Goal: Ask a question: Seek information or help from site administrators or community

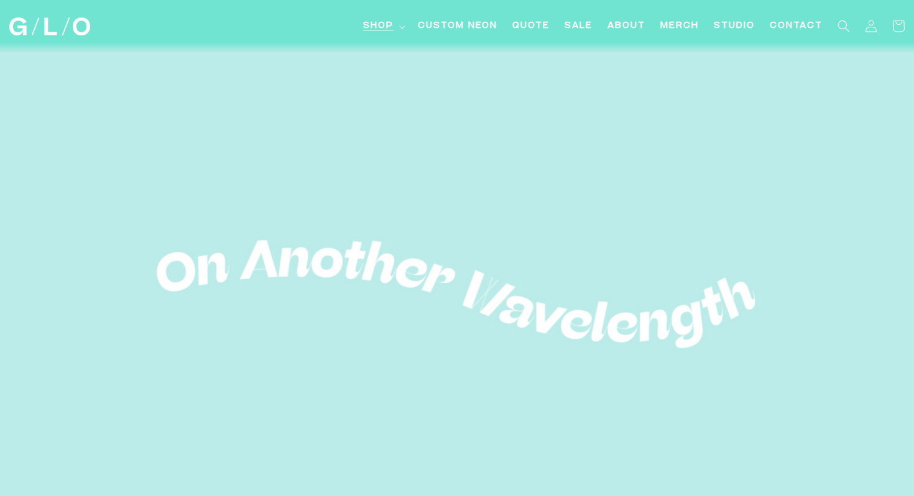
click at [382, 32] on span "Shop" at bounding box center [378, 26] width 30 height 13
click at [454, 35] on link "Custom Neon" at bounding box center [457, 26] width 95 height 28
click at [787, 35] on link "Contact" at bounding box center [796, 26] width 68 height 28
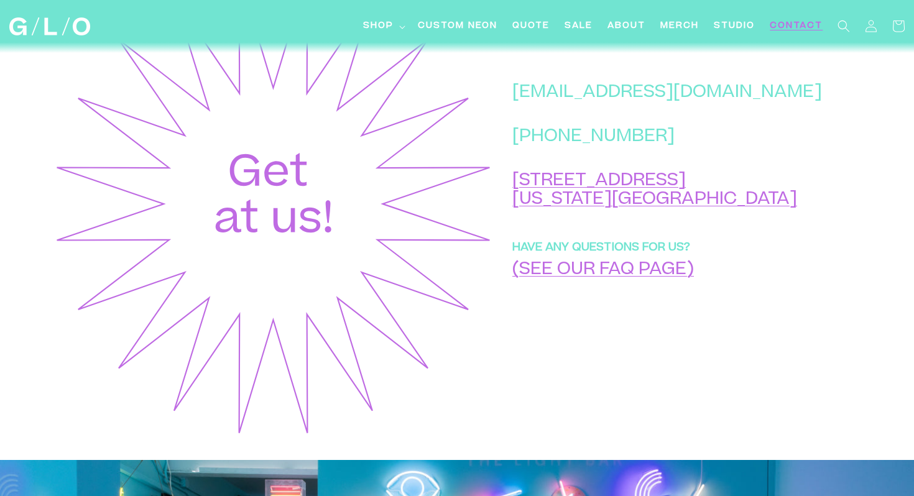
scroll to position [582, 0]
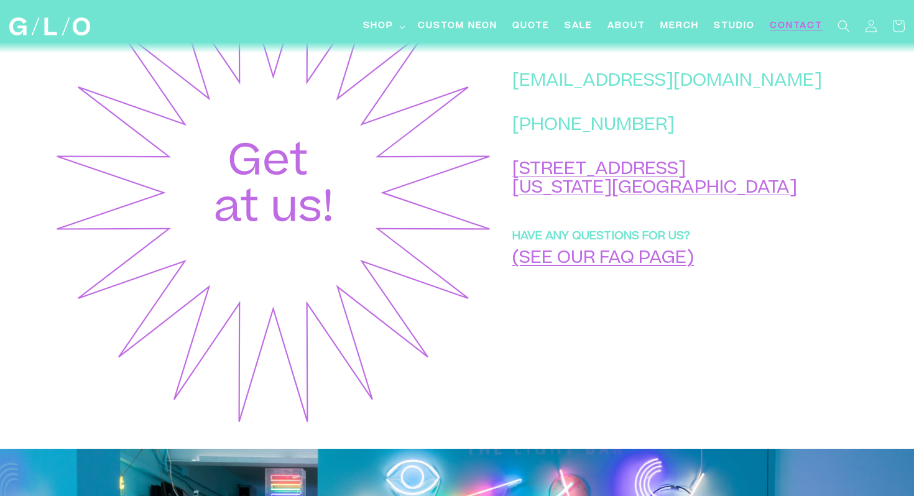
click at [694, 269] on link "(SEE OUR FAQ PAGE)" at bounding box center [603, 259] width 182 height 17
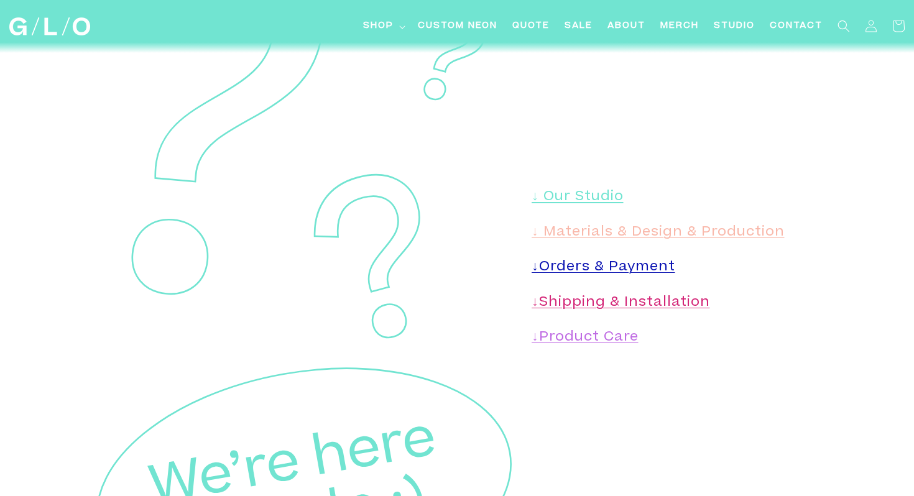
click at [578, 191] on link "↓ Our Studio" at bounding box center [578, 197] width 92 height 13
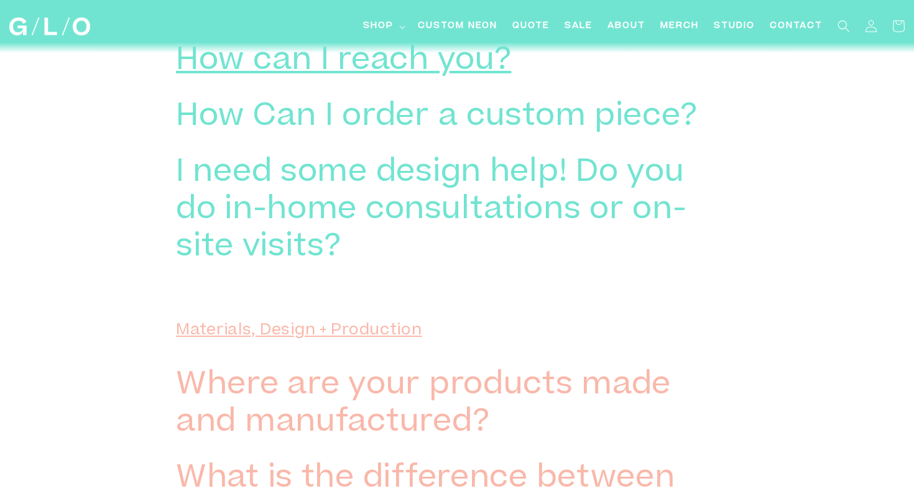
click at [414, 73] on h3 "How can I reach you?" at bounding box center [343, 62] width 335 height 37
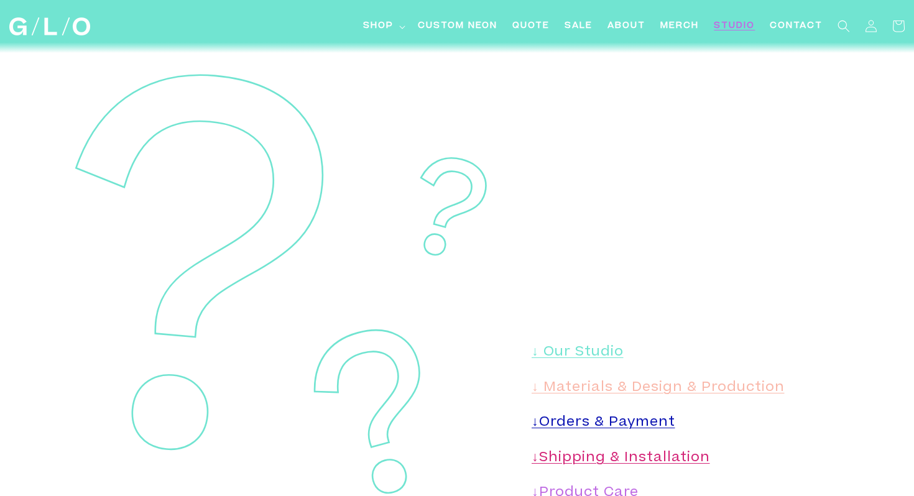
click at [732, 24] on span "Studio" at bounding box center [734, 26] width 41 height 13
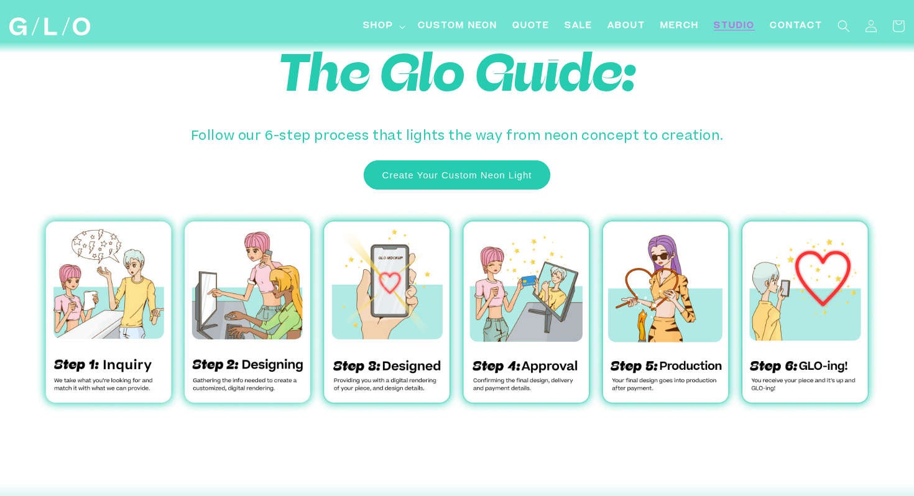
scroll to position [4087, 0]
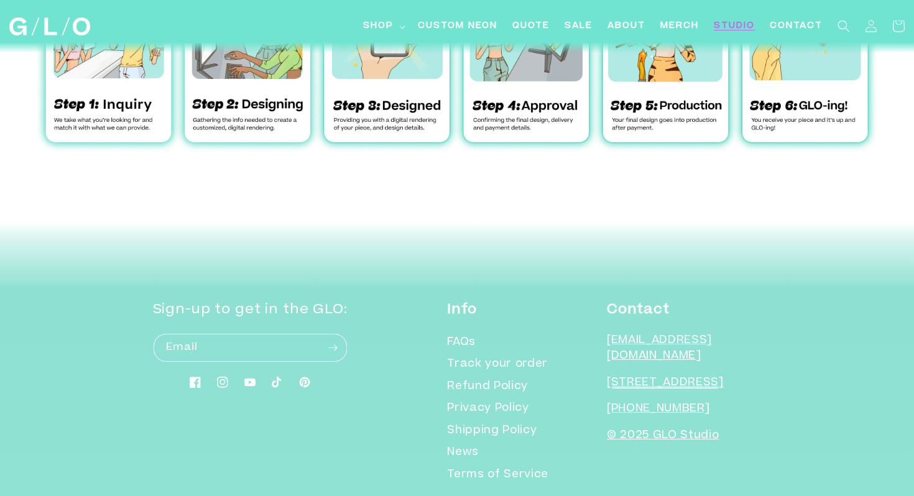
click at [630, 378] on span "[STREET_ADDRESS]" at bounding box center [665, 383] width 117 height 11
click at [795, 24] on span "Contact" at bounding box center [796, 26] width 53 height 13
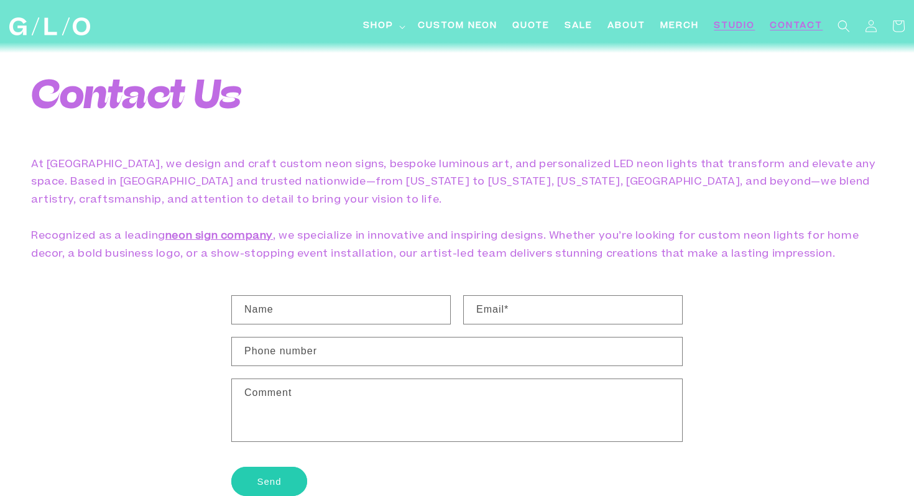
click at [740, 27] on span "Studio" at bounding box center [734, 26] width 41 height 13
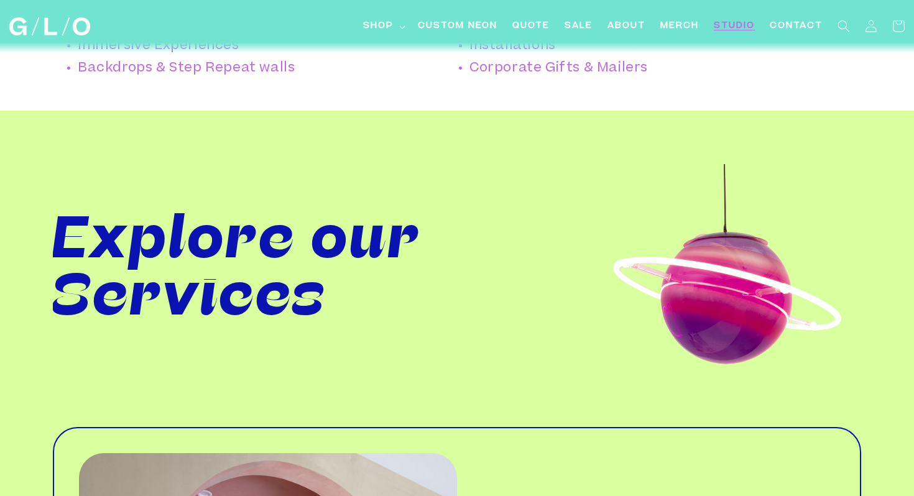
scroll to position [1023, 0]
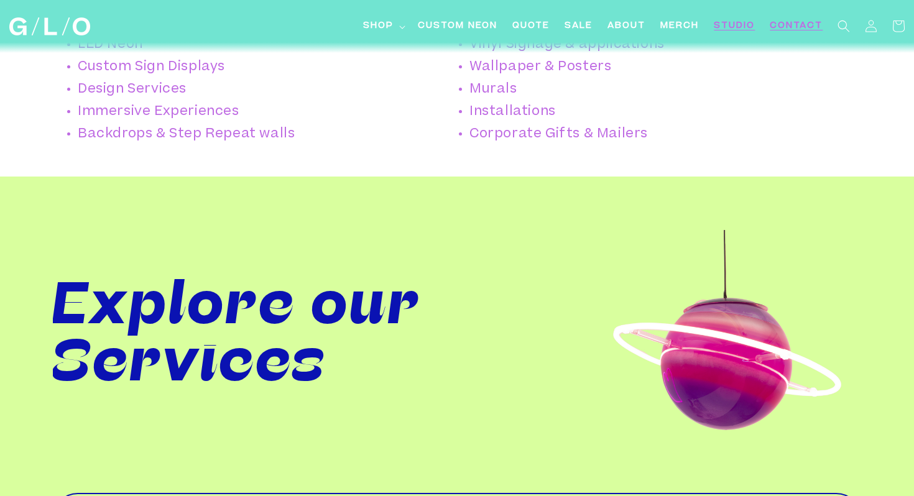
click at [796, 21] on span "Contact" at bounding box center [796, 26] width 53 height 13
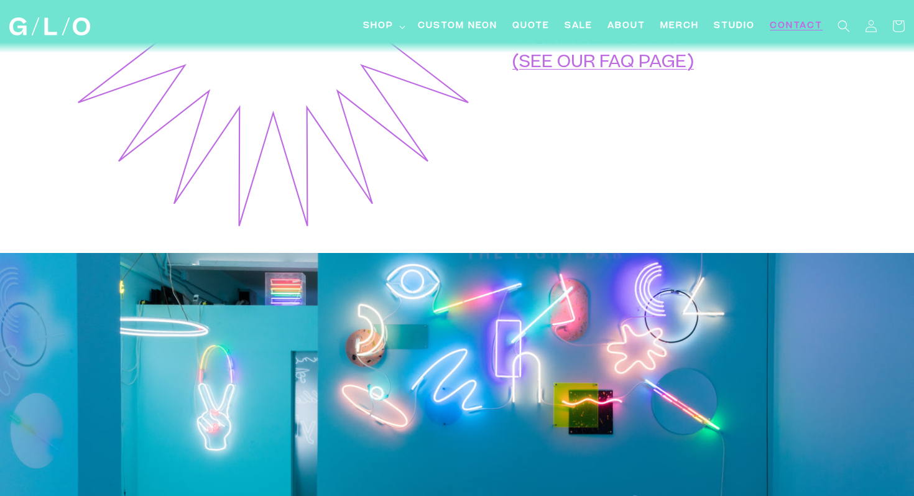
scroll to position [782, 0]
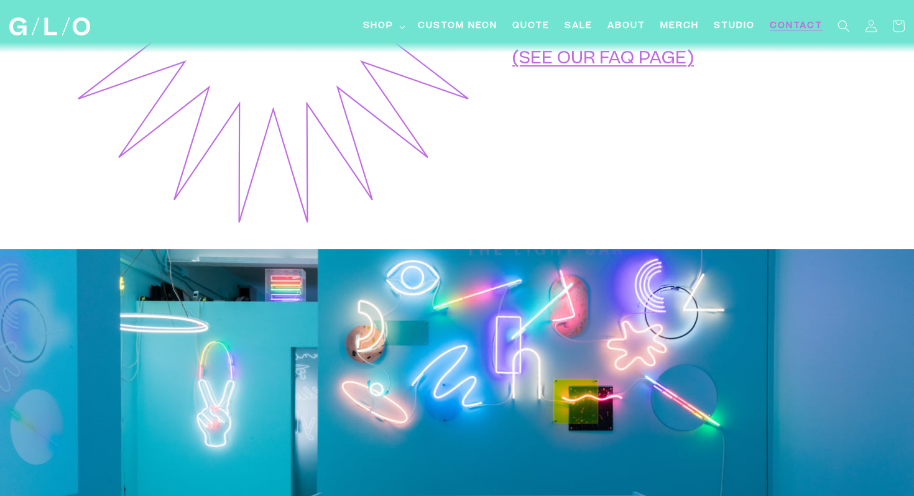
click at [694, 69] on link "(SEE OUR FAQ PAGE)" at bounding box center [603, 60] width 182 height 17
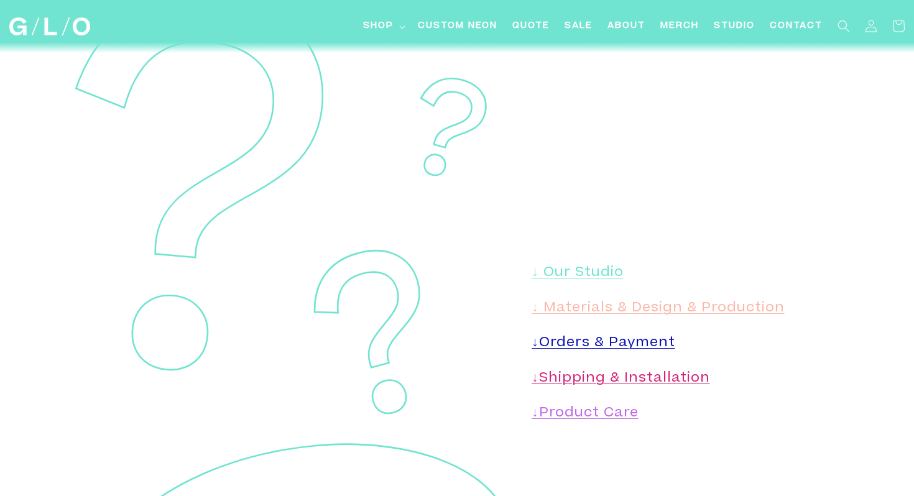
scroll to position [81, 0]
click at [599, 305] on link "↓ Materials & Design & Production" at bounding box center [658, 306] width 253 height 13
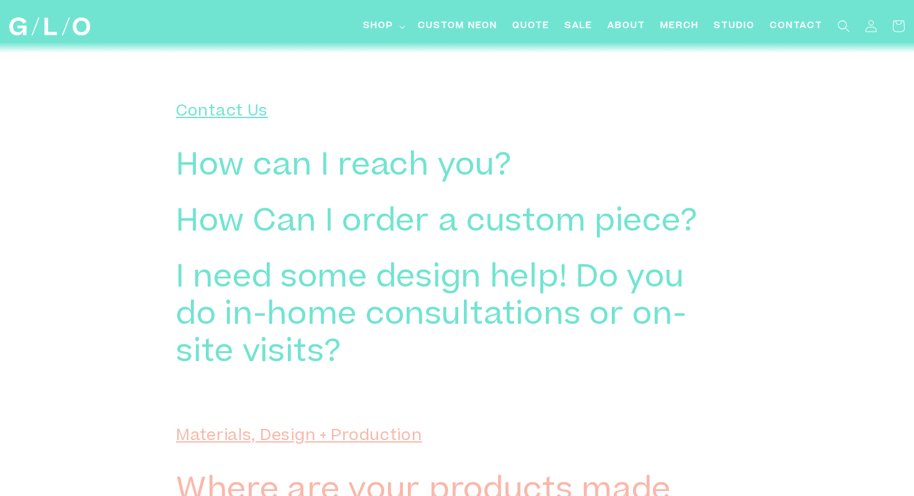
scroll to position [734, 0]
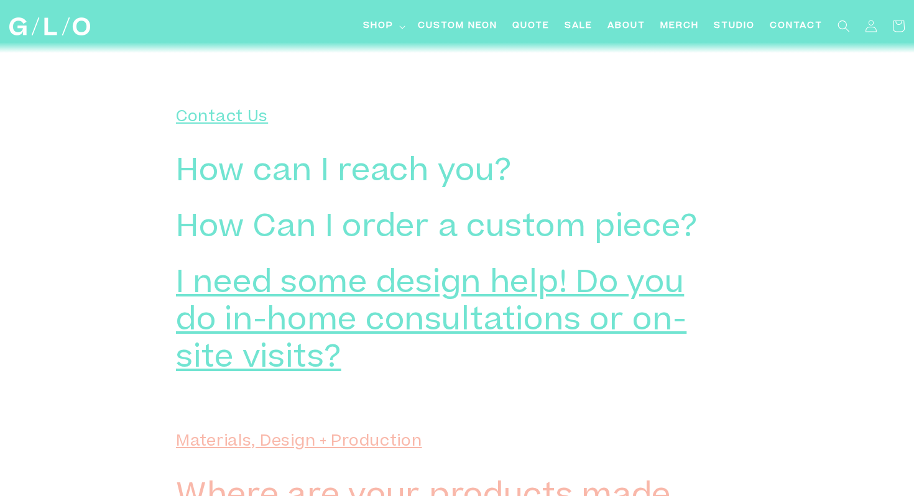
drag, startPoint x: 438, startPoint y: 239, endPoint x: 436, endPoint y: 271, distance: 31.7
click at [436, 271] on div "How can I reach you? We are here Monday thru Friday from 10am - 6pm EST to answ…" at bounding box center [457, 266] width 562 height 242
click at [443, 322] on h3 "I need some design help! Do you do in-home consultations or on-site visits?" at bounding box center [438, 323] width 525 height 112
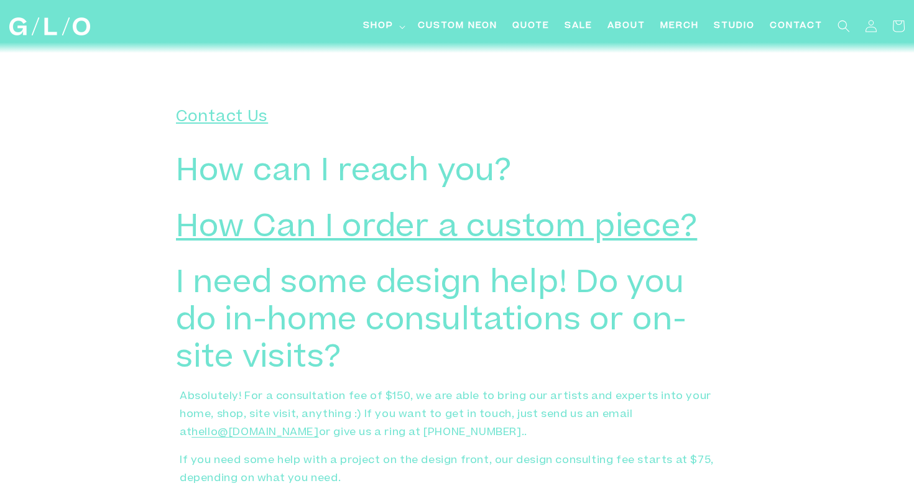
click at [385, 237] on h3 "How Can I order a custom piece?" at bounding box center [436, 229] width 521 height 37
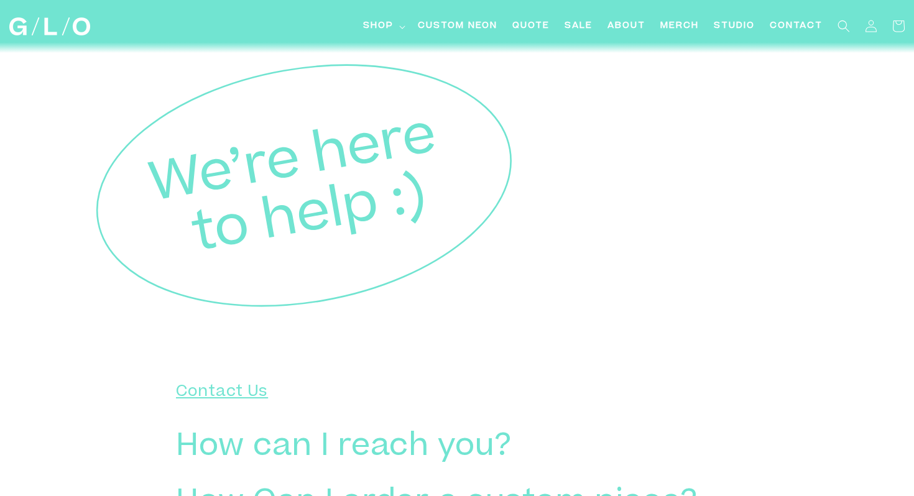
scroll to position [456, 0]
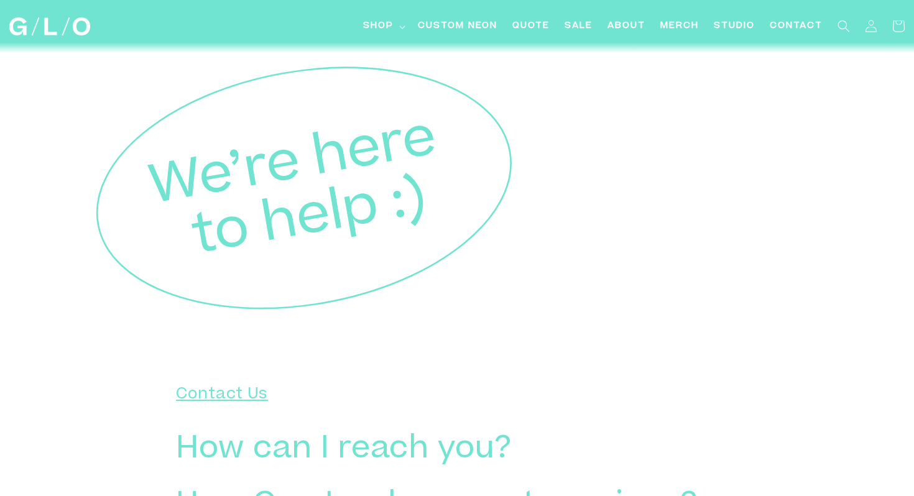
click at [224, 399] on h2 "Contact Us" at bounding box center [457, 394] width 562 height 19
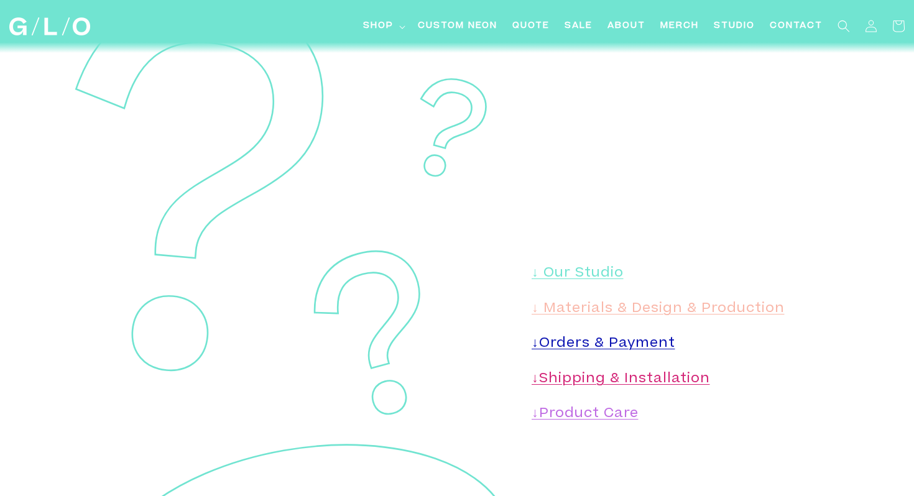
scroll to position [0, 0]
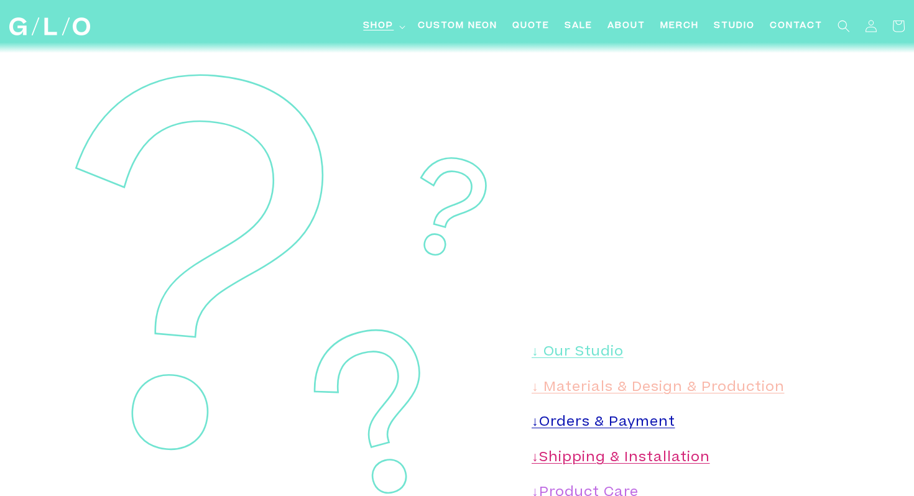
click at [392, 34] on summary "Shop" at bounding box center [383, 26] width 55 height 28
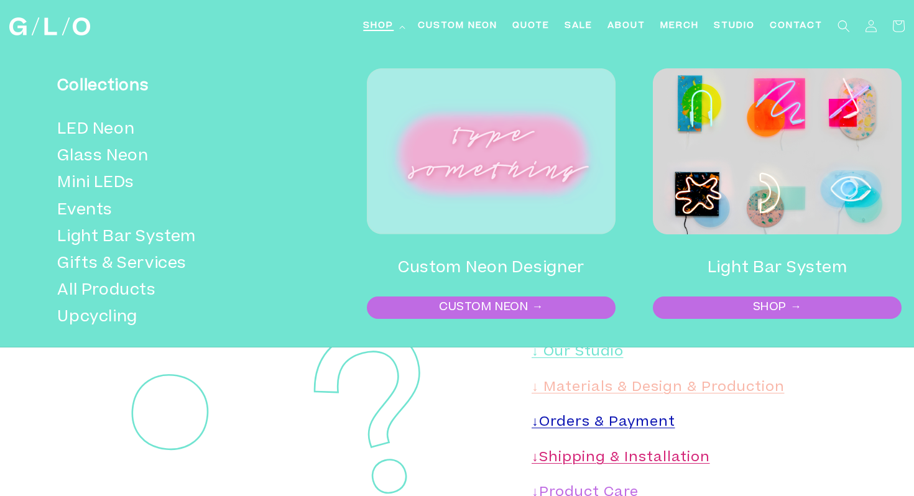
click at [466, 307] on link "CUSTOM NEON →" at bounding box center [491, 308] width 246 height 20
